Goal: Information Seeking & Learning: Find contact information

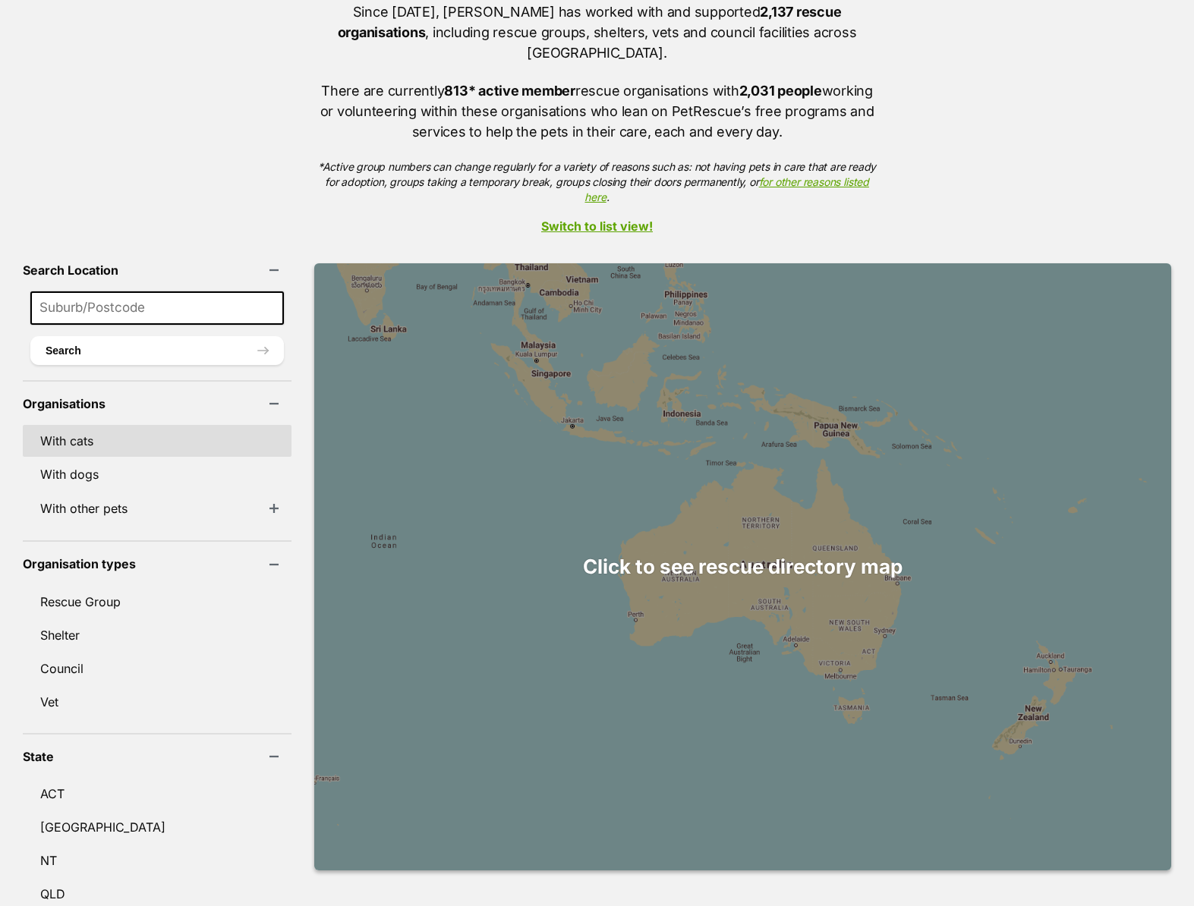
click at [88, 425] on link "With cats" at bounding box center [157, 441] width 269 height 32
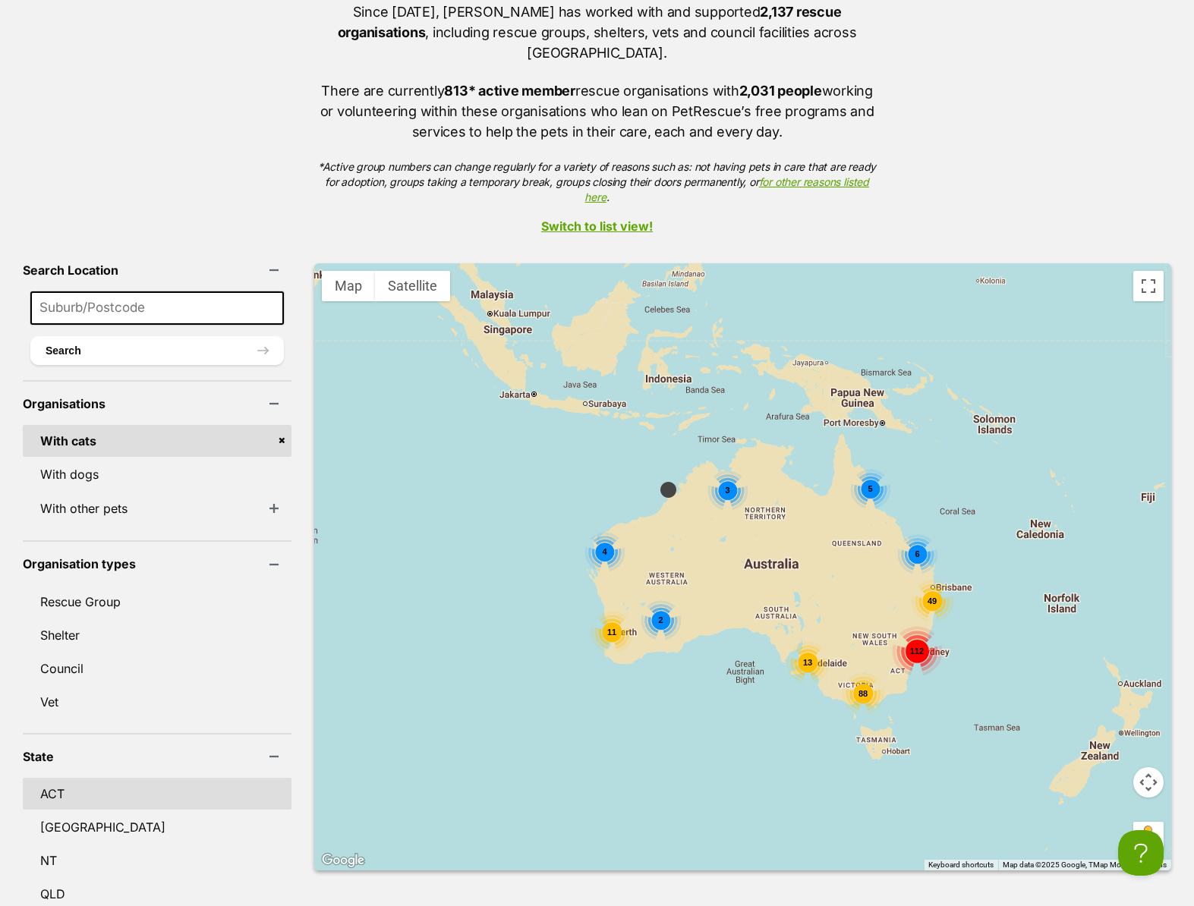
click at [87, 779] on link "ACT" at bounding box center [157, 794] width 269 height 32
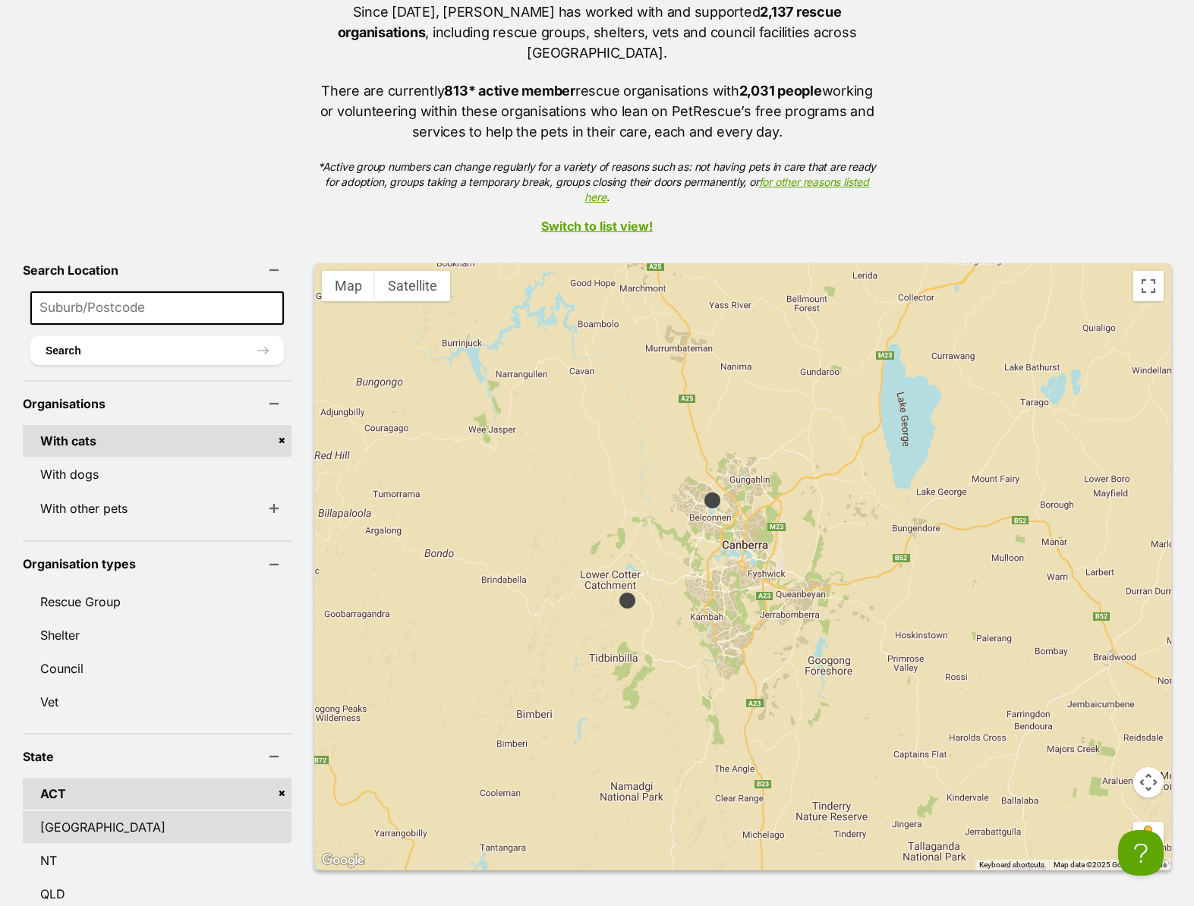
click at [87, 811] on link "[GEOGRAPHIC_DATA]" at bounding box center [157, 827] width 269 height 32
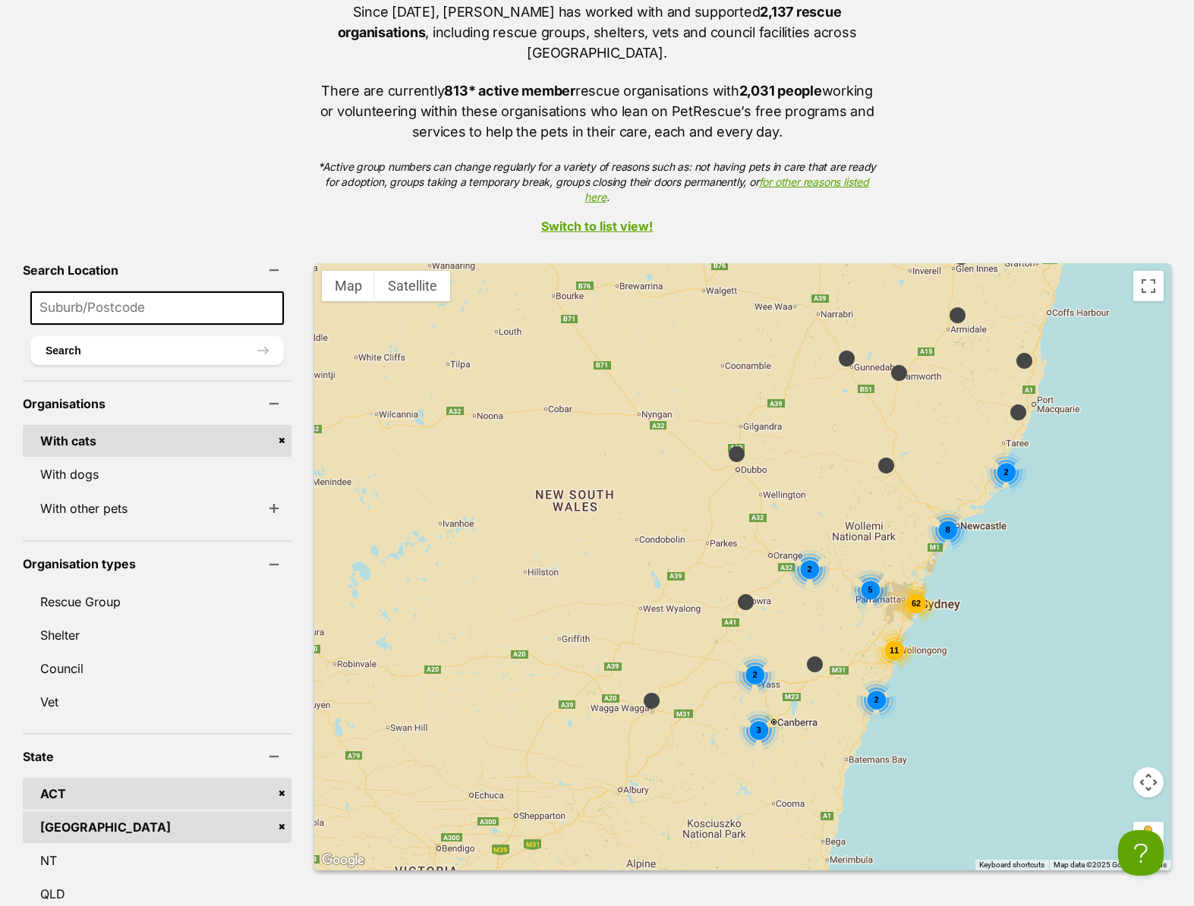
drag, startPoint x: 863, startPoint y: 704, endPoint x: 649, endPoint y: 575, distance: 250.3
click at [649, 575] on div "62 8 2 11 2 2 3 5 2" at bounding box center [742, 566] width 857 height 607
click at [751, 671] on span "2" at bounding box center [753, 675] width 5 height 9
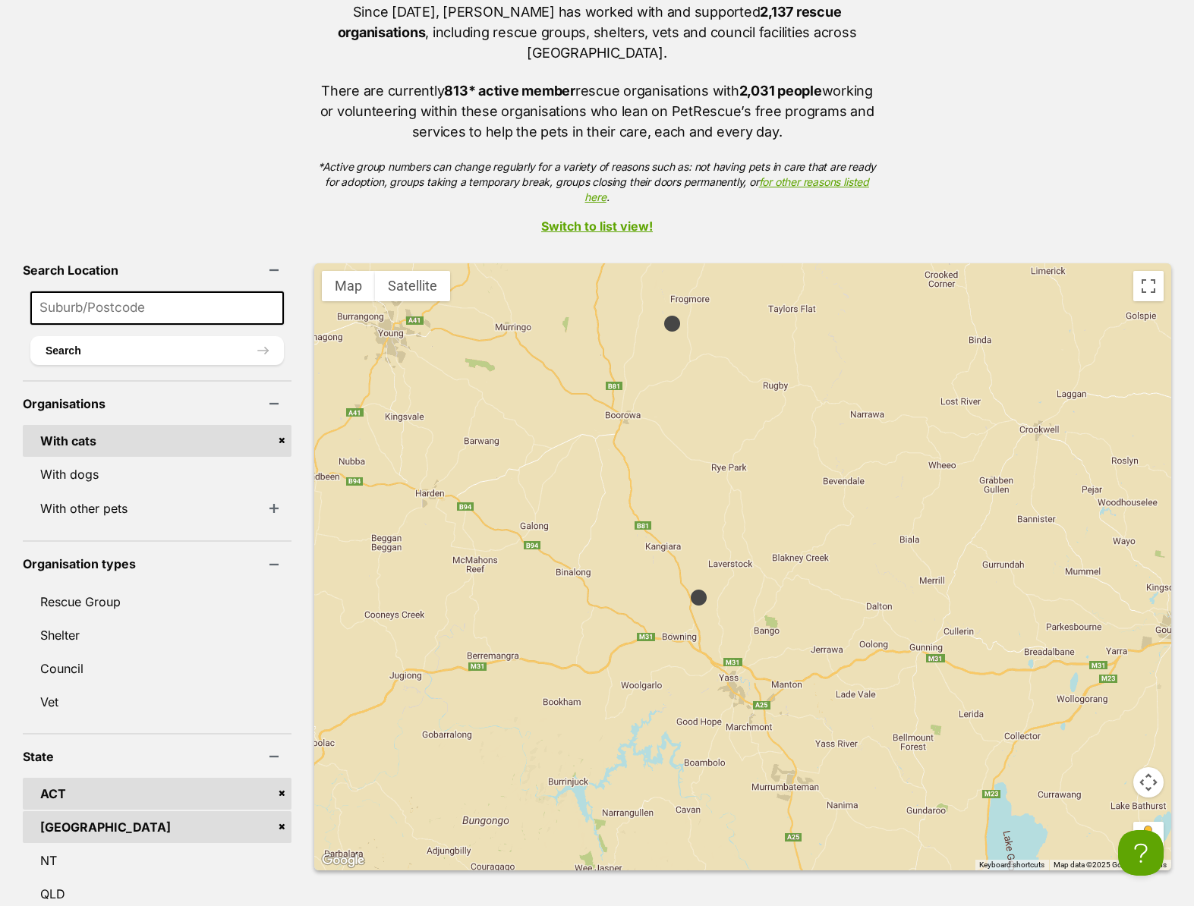
drag, startPoint x: 798, startPoint y: 674, endPoint x: 772, endPoint y: 600, distance: 78.3
click at [773, 604] on div at bounding box center [742, 566] width 857 height 607
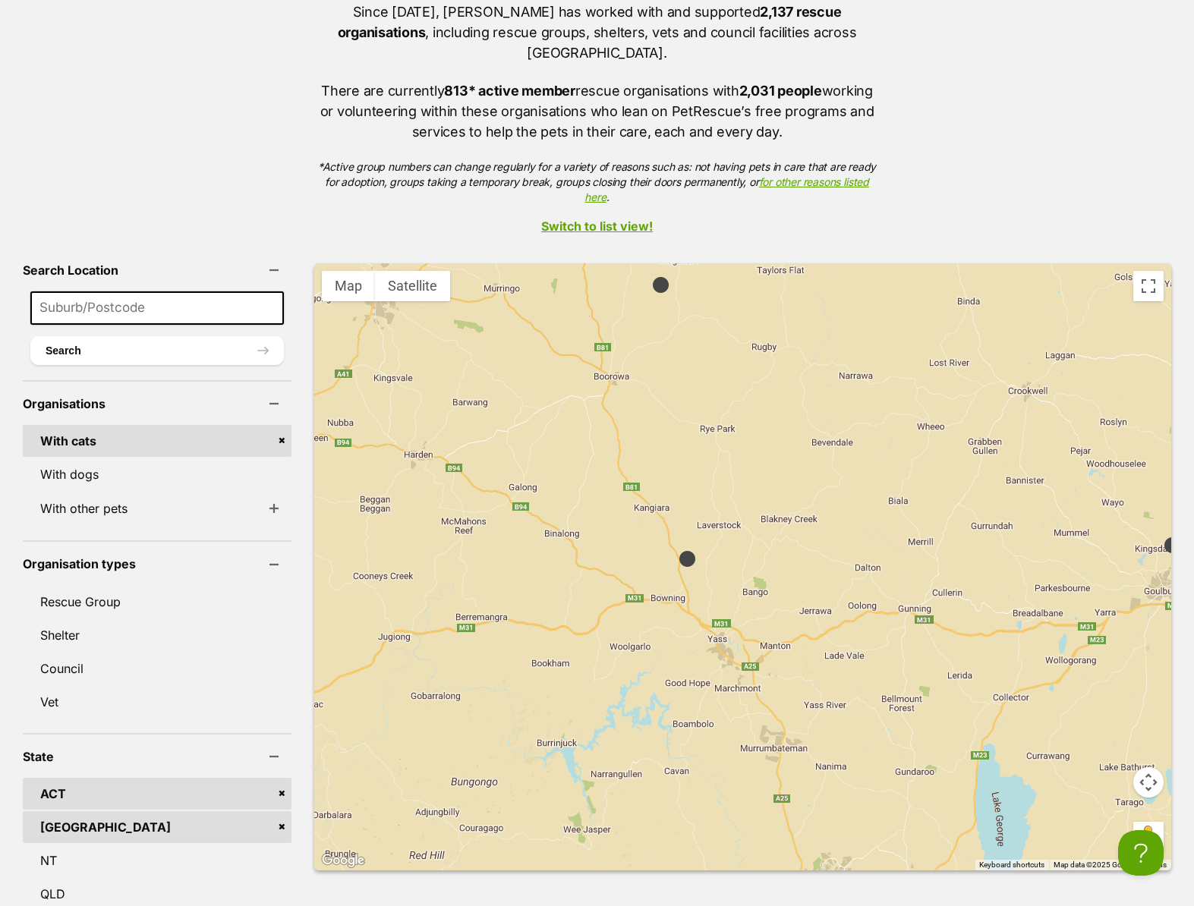
click at [678, 549] on img at bounding box center [687, 558] width 19 height 19
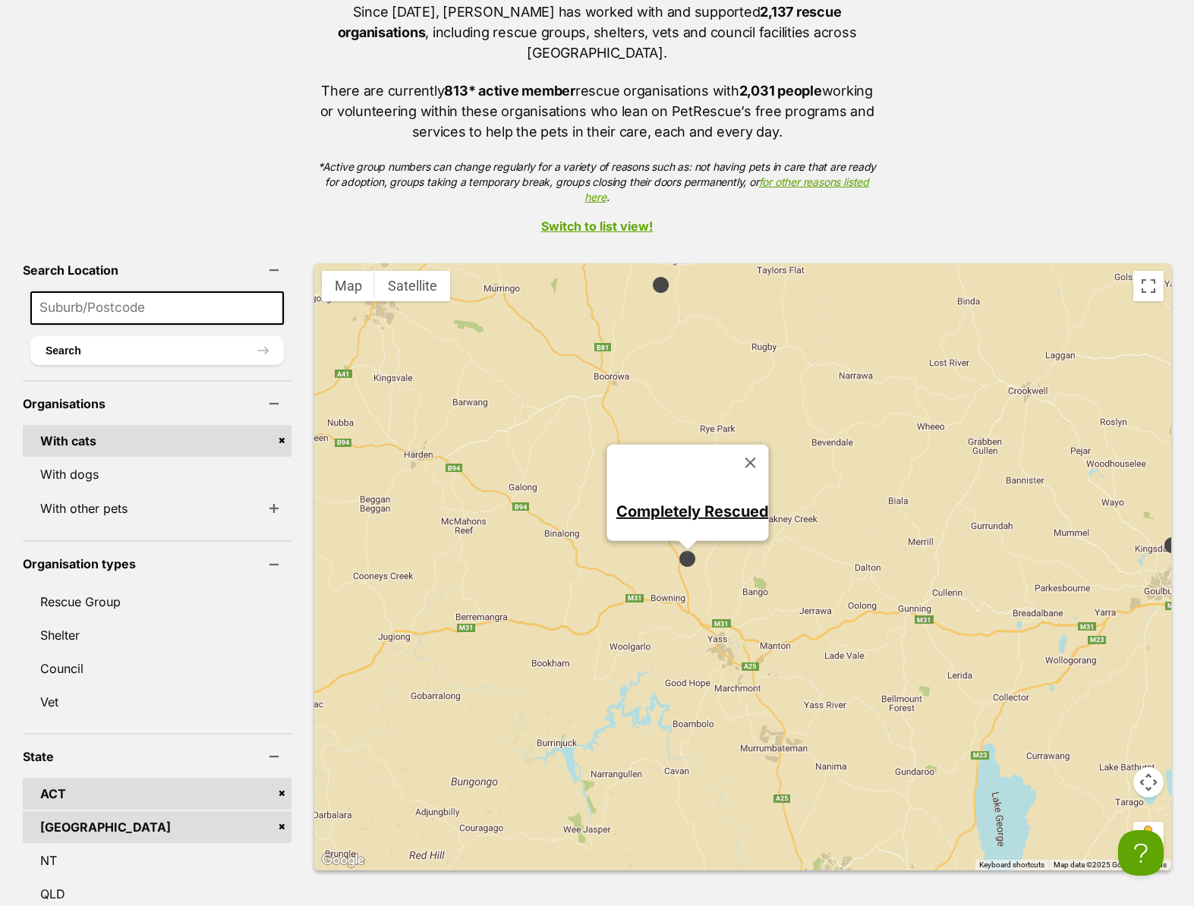
click at [685, 502] on link "Completely Rescued" at bounding box center [692, 511] width 153 height 18
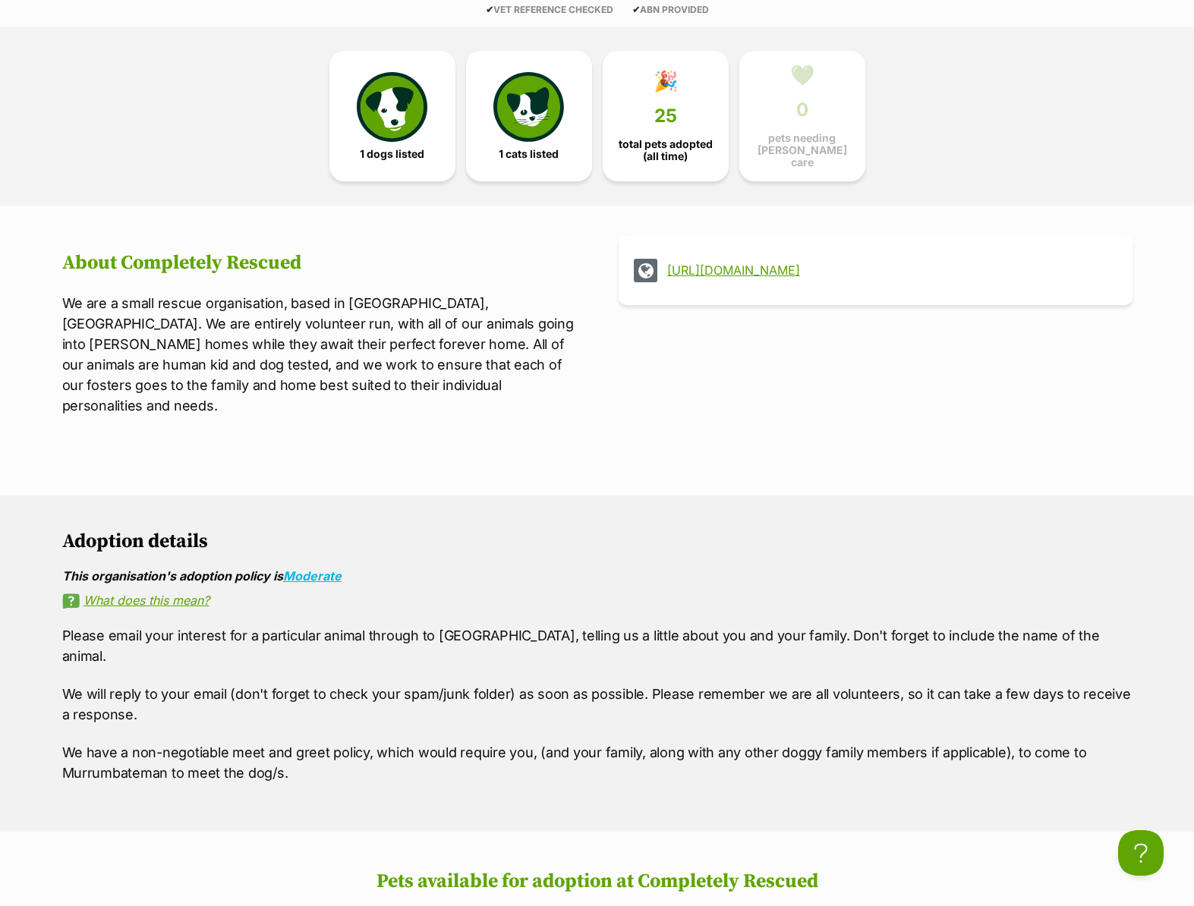
scroll to position [436, 0]
click at [766, 268] on link "http://www.completelyrescued.com.au/" at bounding box center [889, 271] width 444 height 14
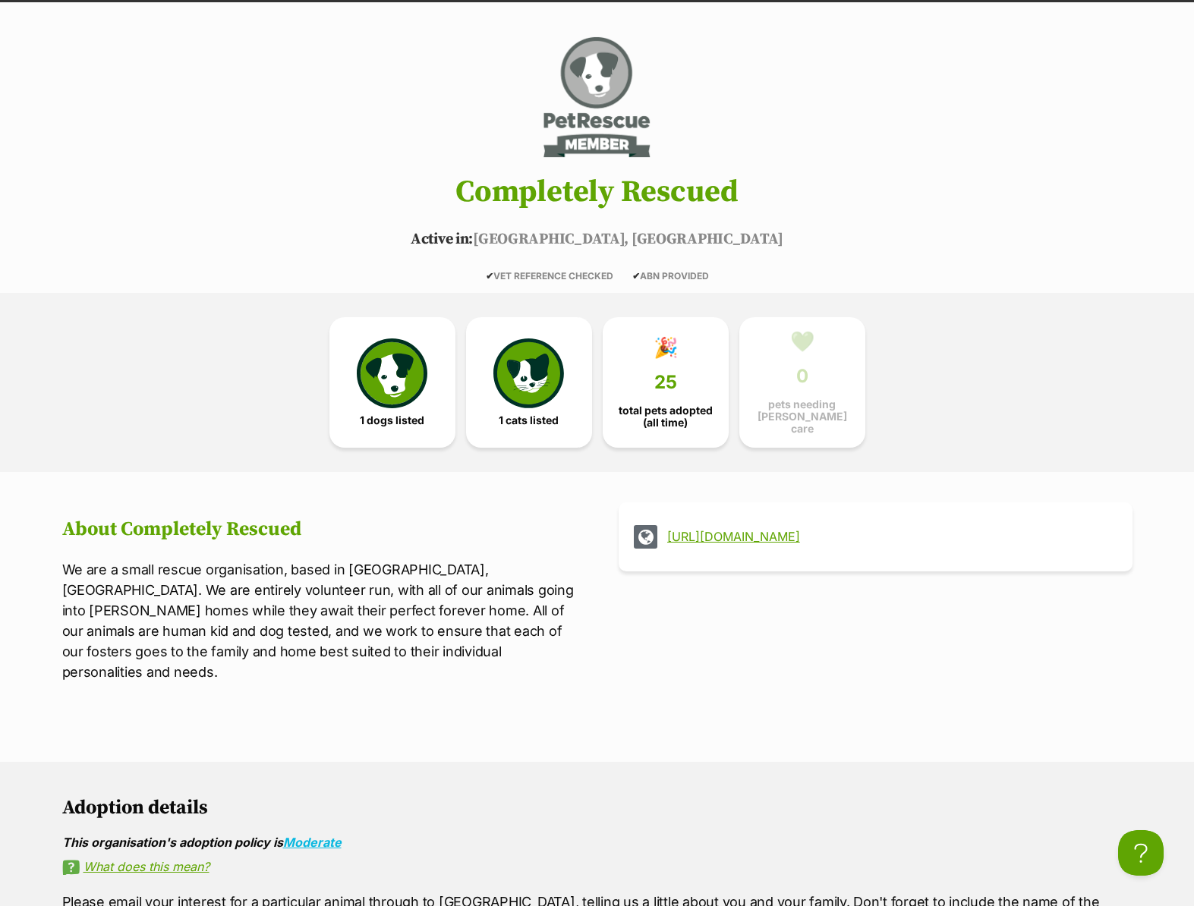
scroll to position [0, 0]
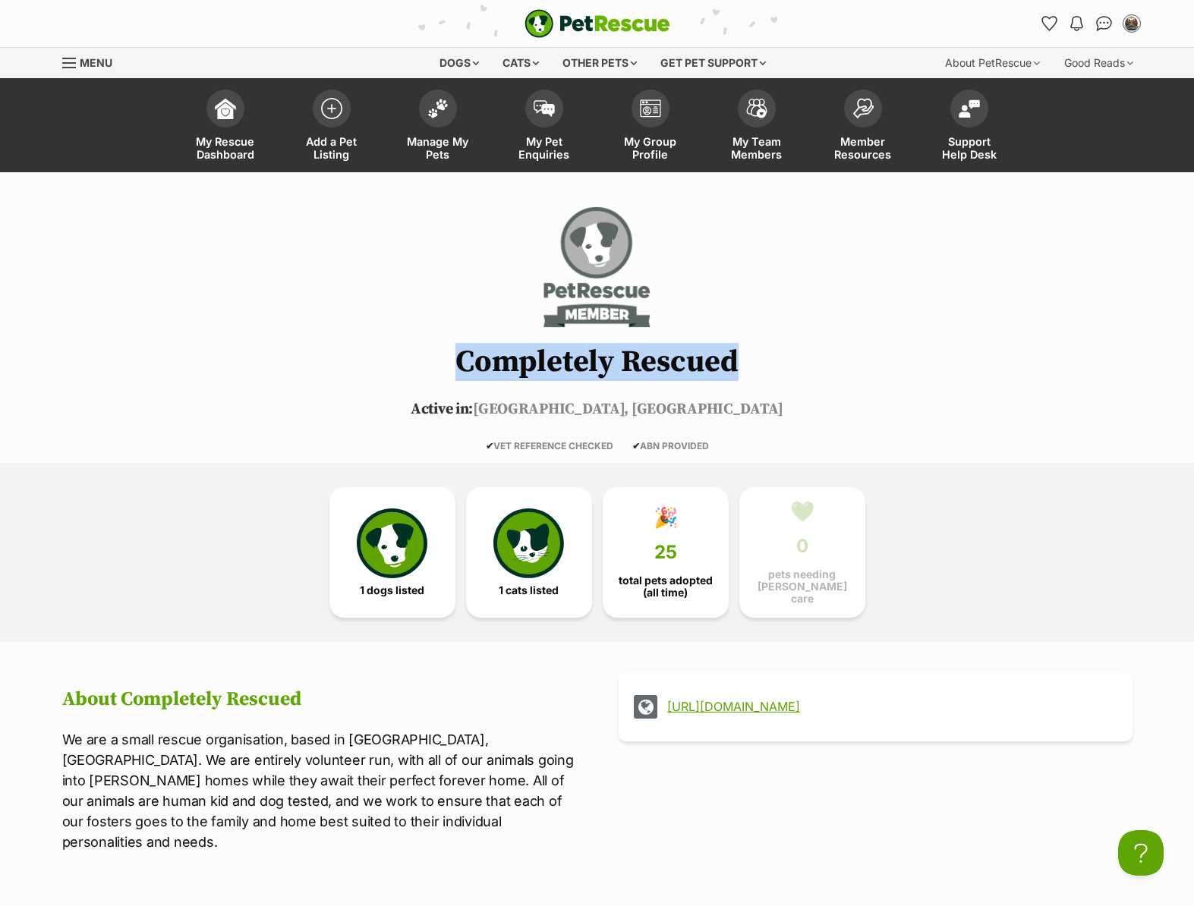
drag, startPoint x: 739, startPoint y: 361, endPoint x: 454, endPoint y: 364, distance: 285.4
click at [454, 364] on h1 "Completely Rescued" at bounding box center [597, 361] width 1116 height 33
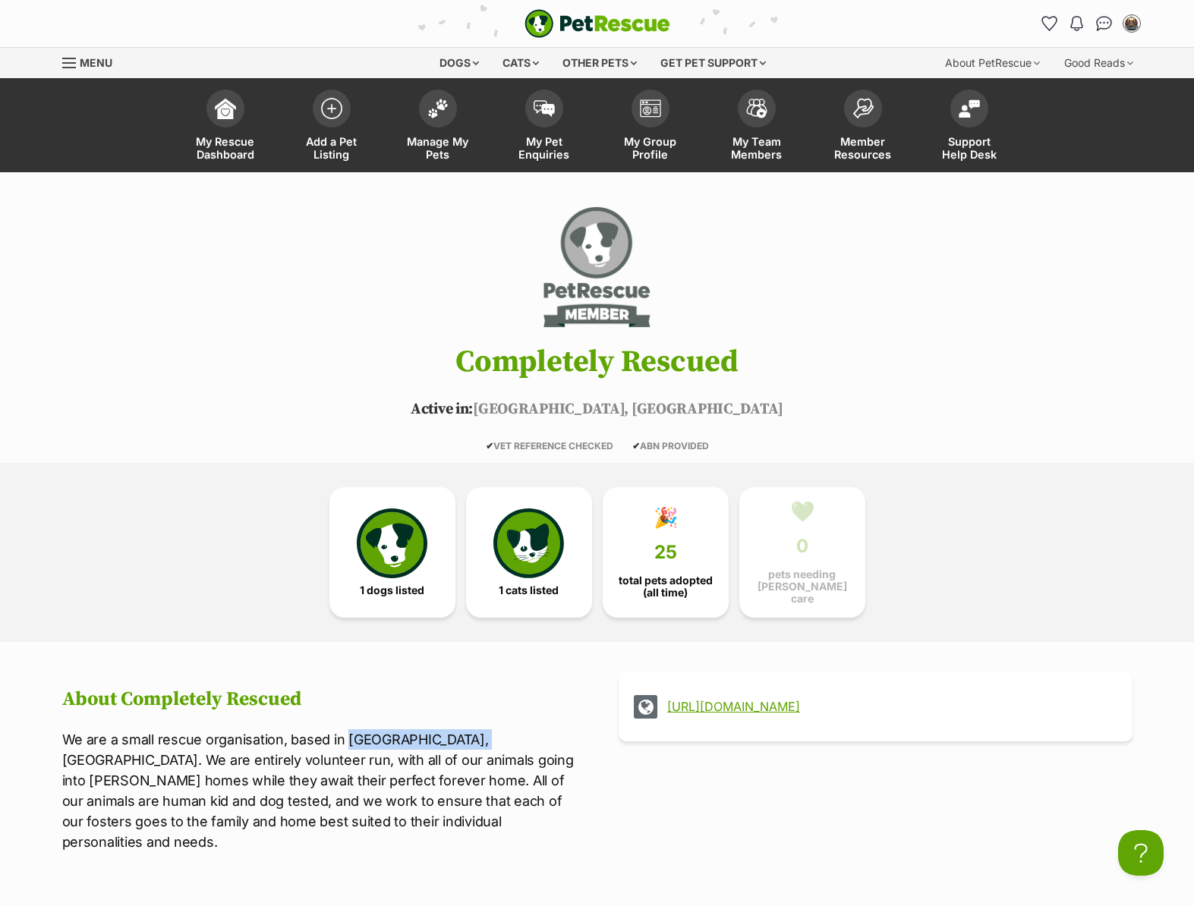
drag, startPoint x: 350, startPoint y: 732, endPoint x: 490, endPoint y: 733, distance: 139.7
click at [490, 733] on p "We are a small rescue organisation, based in Murrumbateman, NSW. We are entirel…" at bounding box center [319, 790] width 514 height 123
copy p "Murrumbateman, NSW."
